Goal: Find specific page/section

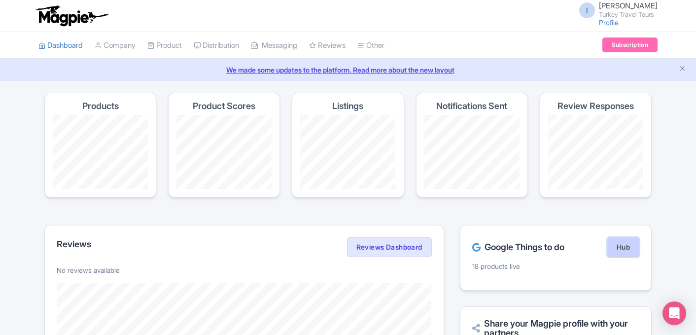
click at [623, 249] on link "Hub" at bounding box center [623, 247] width 32 height 20
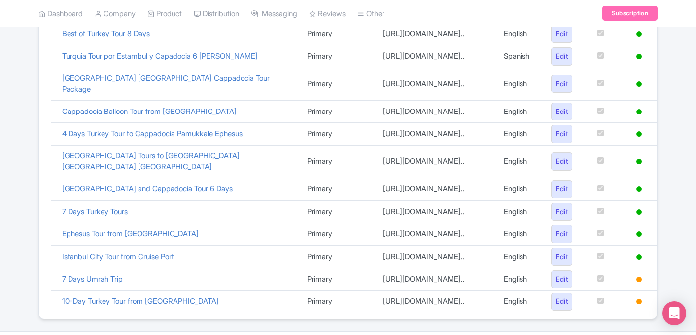
scroll to position [417, 0]
